Goal: Task Accomplishment & Management: Complete application form

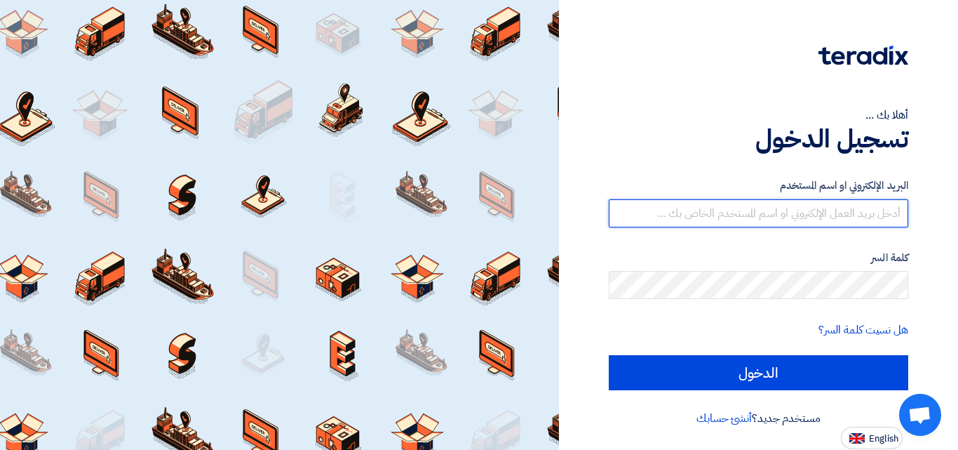
click at [762, 208] on input "text" at bounding box center [758, 213] width 299 height 28
type input "[EMAIL_ADDRESS][DOMAIN_NAME]"
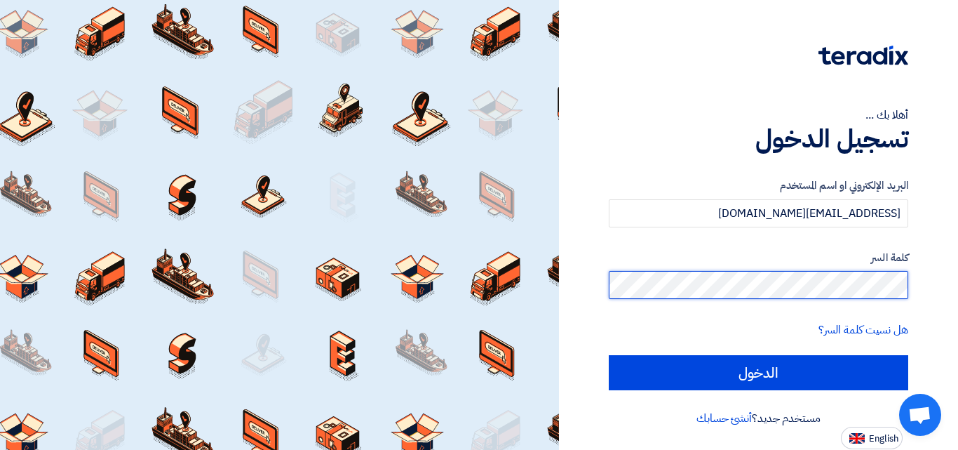
click at [609, 355] on input "الدخول" at bounding box center [758, 372] width 299 height 35
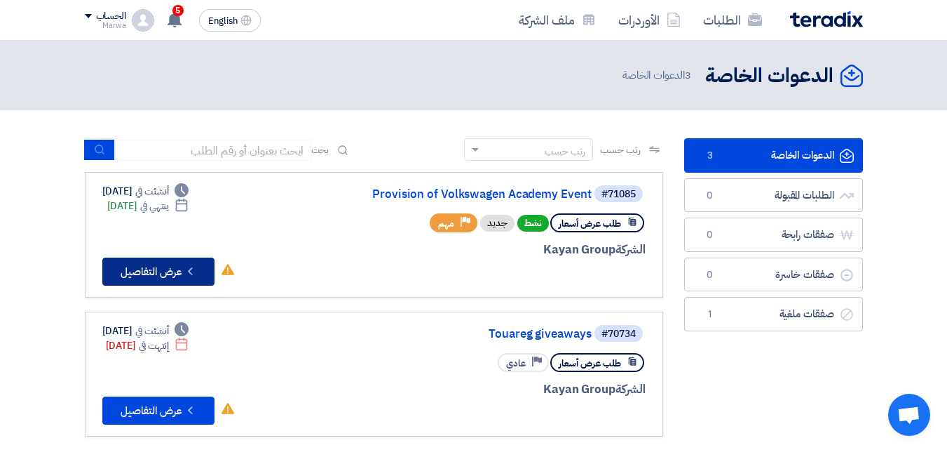
click at [181, 270] on button "Check details عرض التفاصيل" at bounding box center [158, 271] width 112 height 28
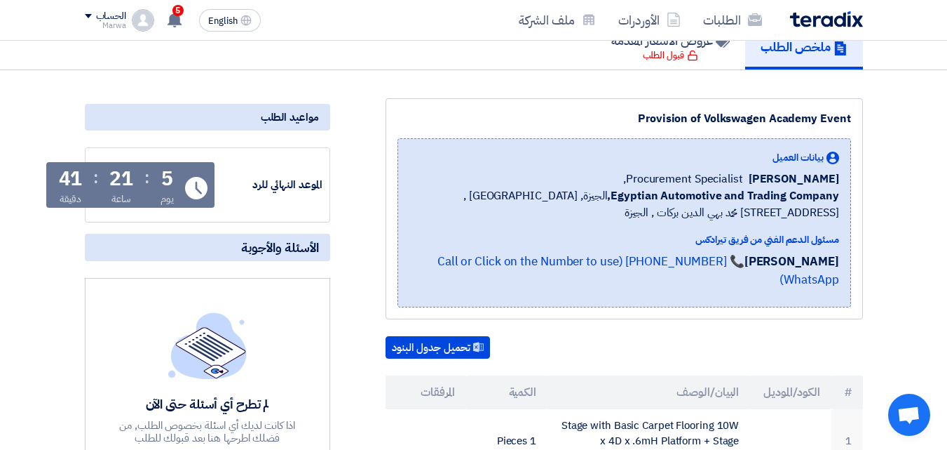
scroll to position [135, 0]
click at [781, 179] on span "[PERSON_NAME]" at bounding box center [794, 178] width 90 height 17
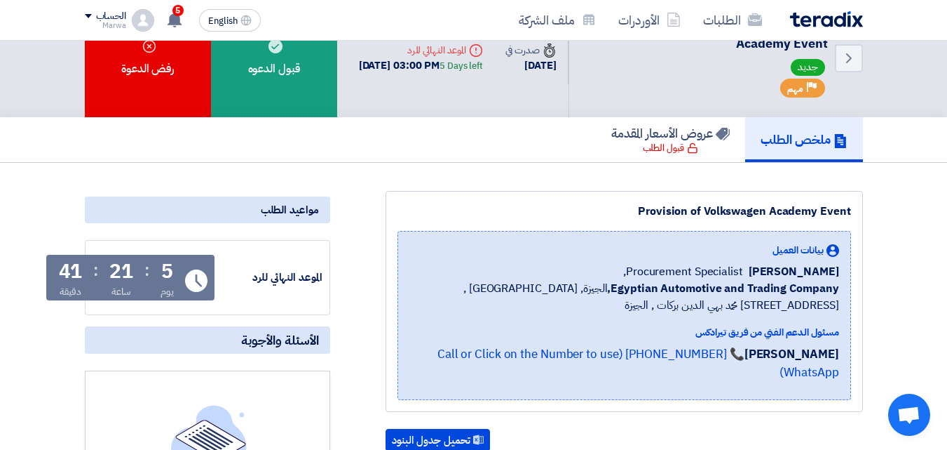
scroll to position [41, 0]
click at [797, 140] on h5 "ملخص الطلب" at bounding box center [804, 140] width 87 height 16
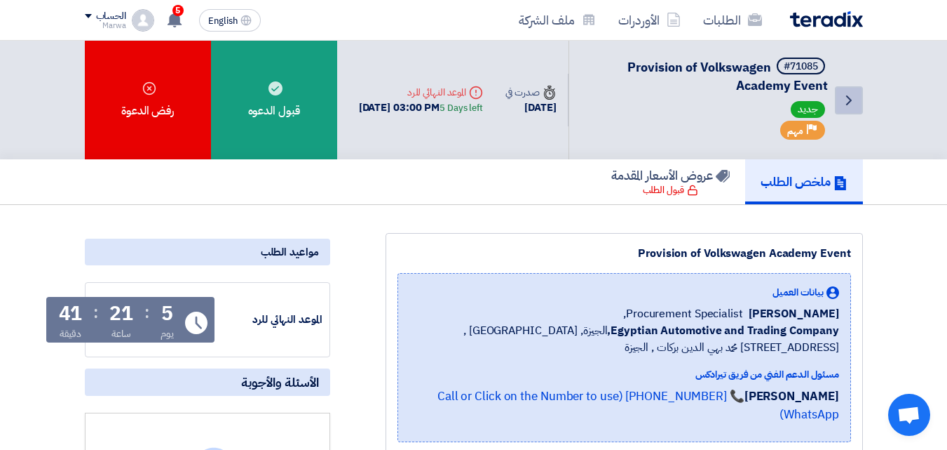
click at [860, 103] on link "Back" at bounding box center [849, 100] width 28 height 28
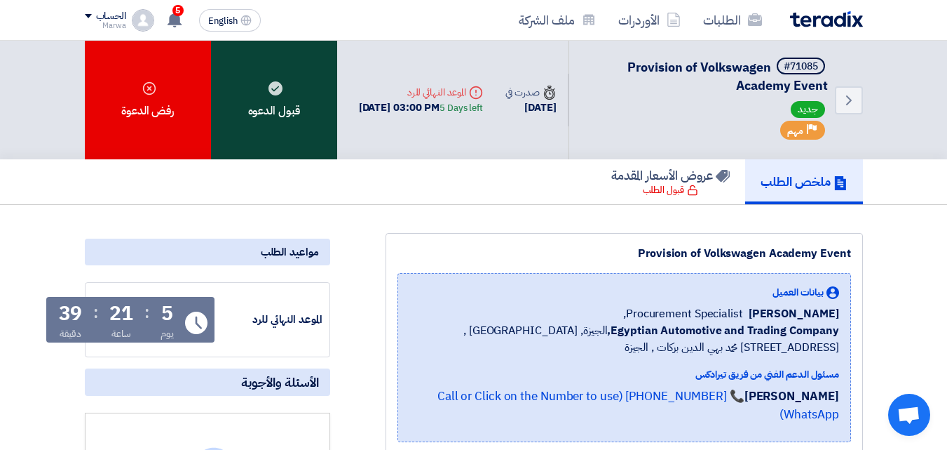
drag, startPoint x: 229, startPoint y: 89, endPoint x: 251, endPoint y: 68, distance: 30.8
click at [251, 68] on div "قبول الدعوه" at bounding box center [274, 100] width 126 height 119
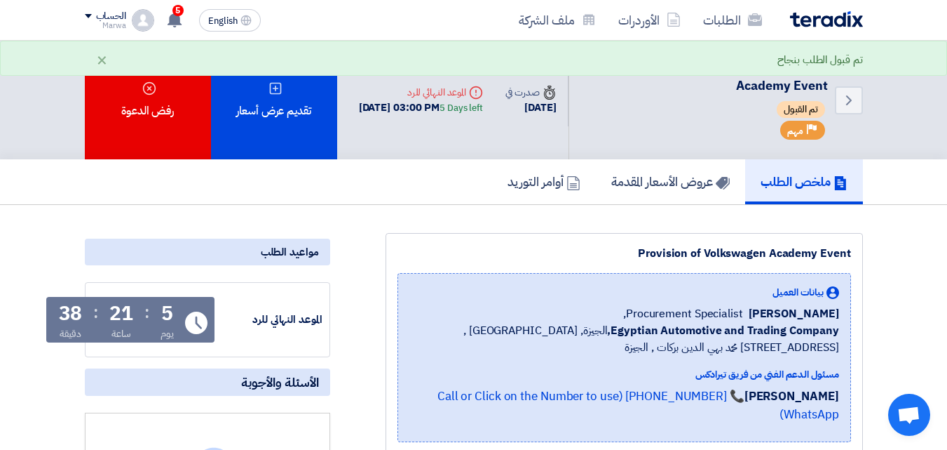
click at [289, 104] on div "تقديم عرض أسعار" at bounding box center [274, 100] width 126 height 119
